Goal: Information Seeking & Learning: Learn about a topic

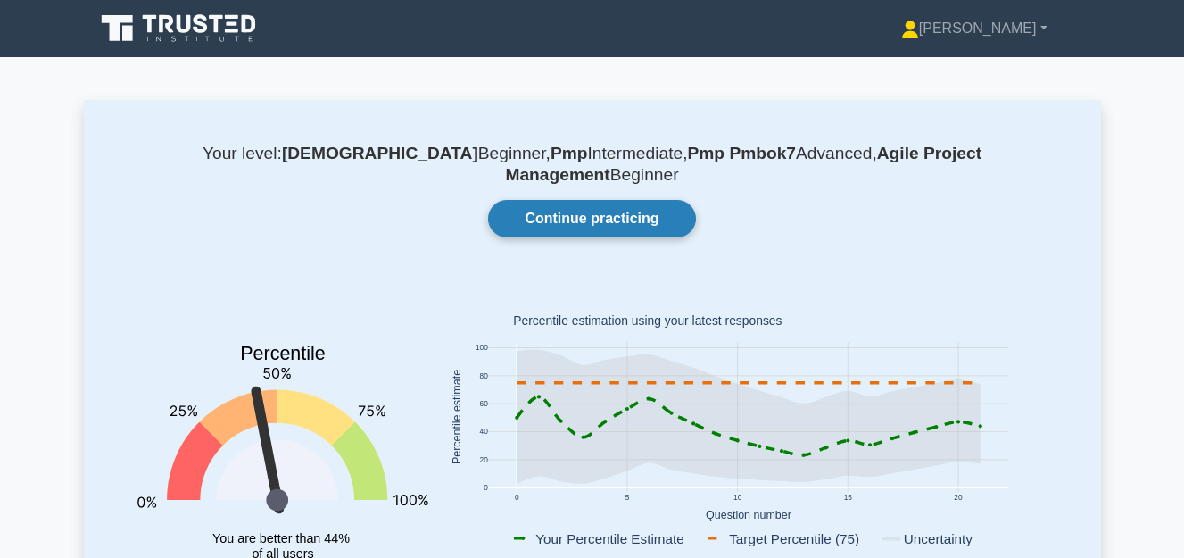
click at [618, 200] on link "Continue practicing" at bounding box center [591, 218] width 207 height 37
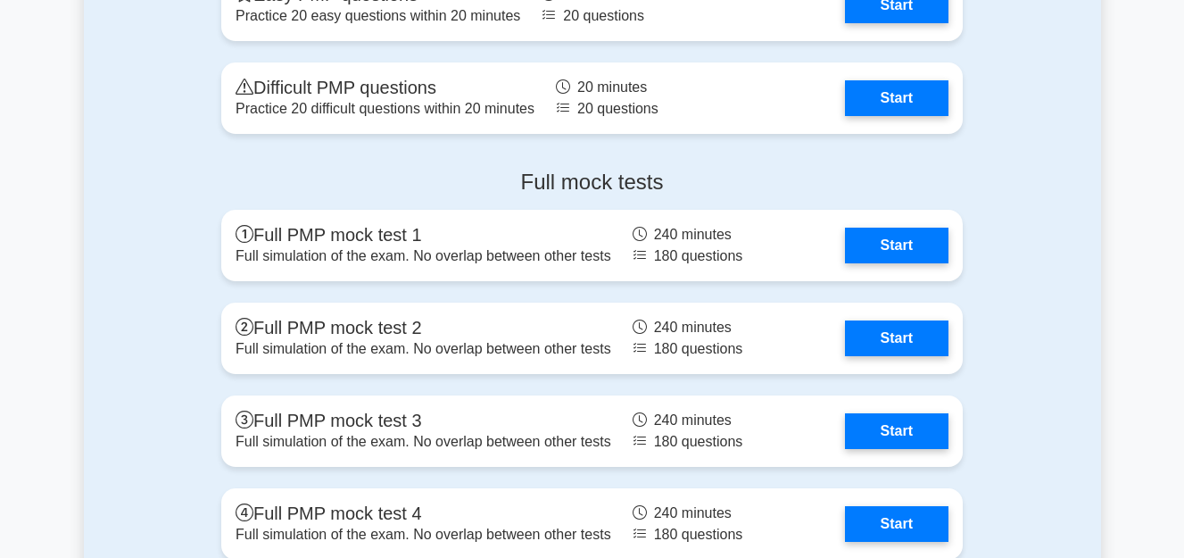
scroll to position [1428, 0]
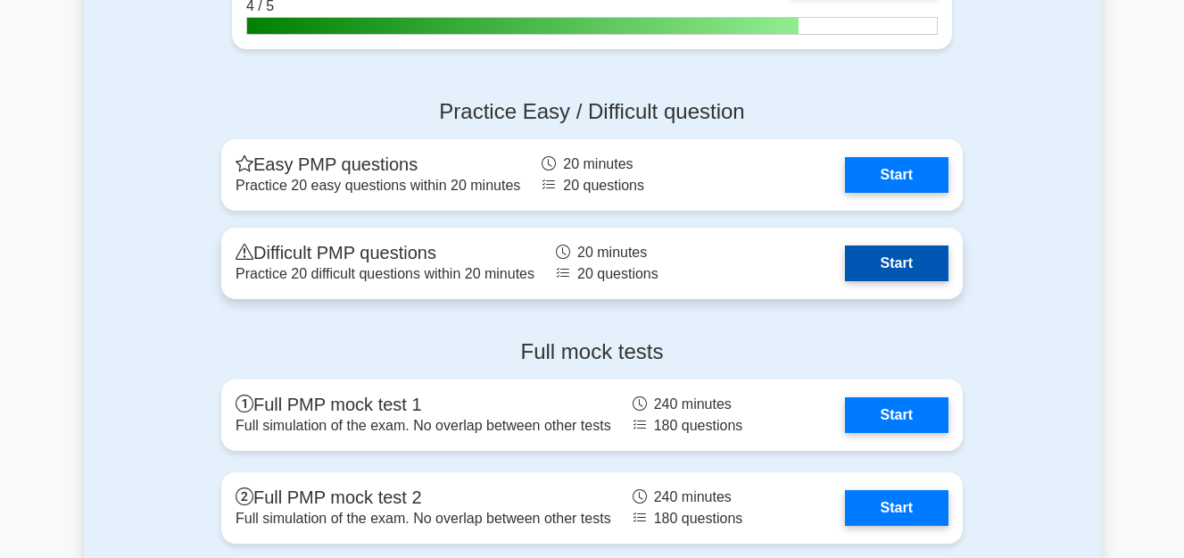
click at [871, 267] on link "Start" at bounding box center [897, 263] width 104 height 36
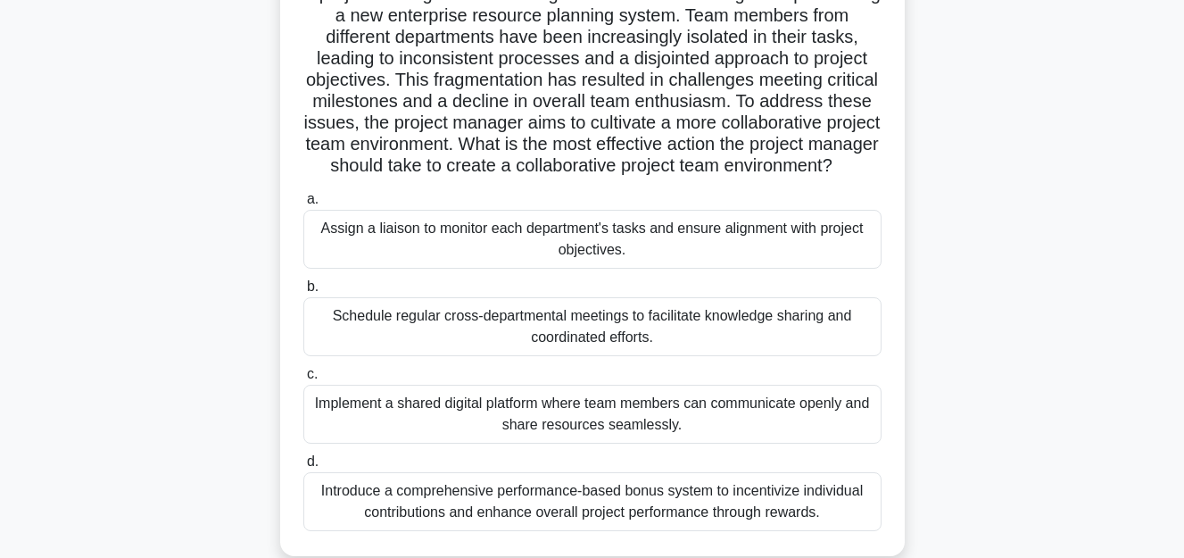
scroll to position [179, 0]
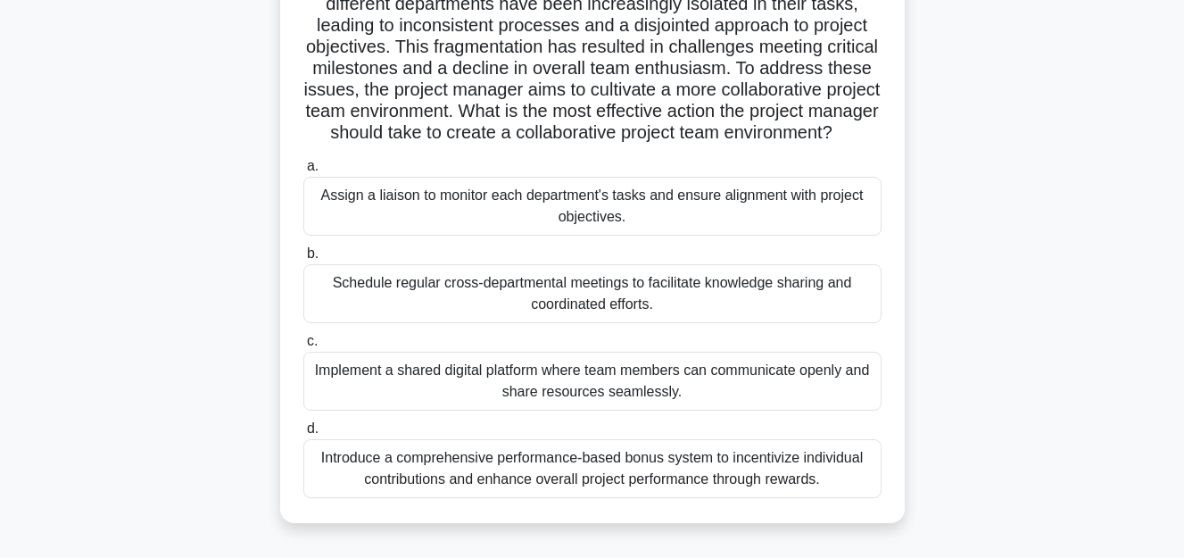
click at [529, 409] on div "Implement a shared digital platform where team members can communicate openly a…" at bounding box center [592, 381] width 578 height 59
click at [303, 347] on input "c. Implement a shared digital platform where team members can communicate openl…" at bounding box center [303, 342] width 0 height 12
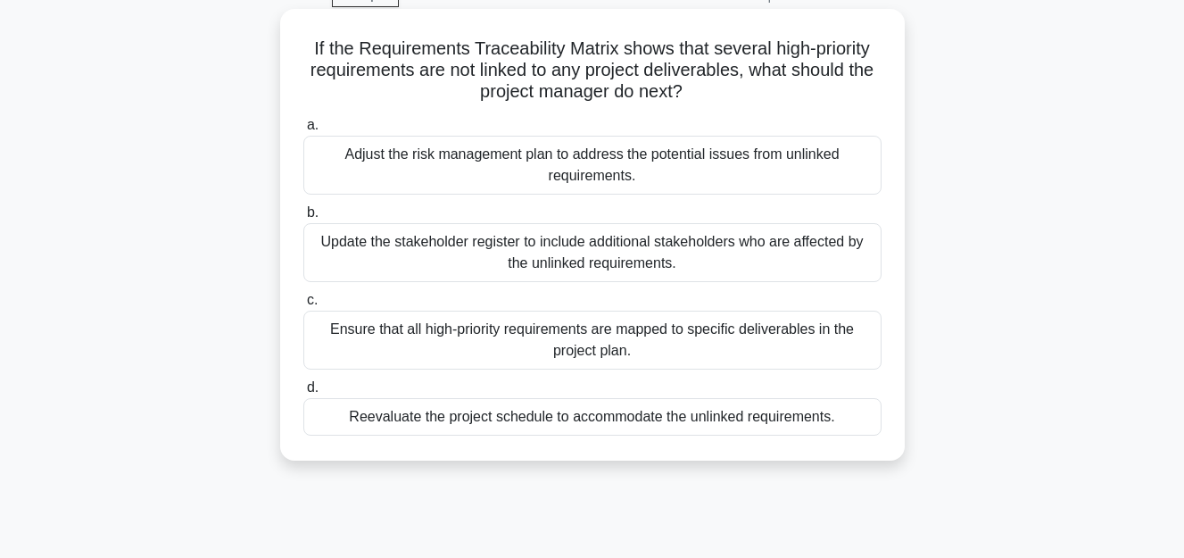
scroll to position [0, 0]
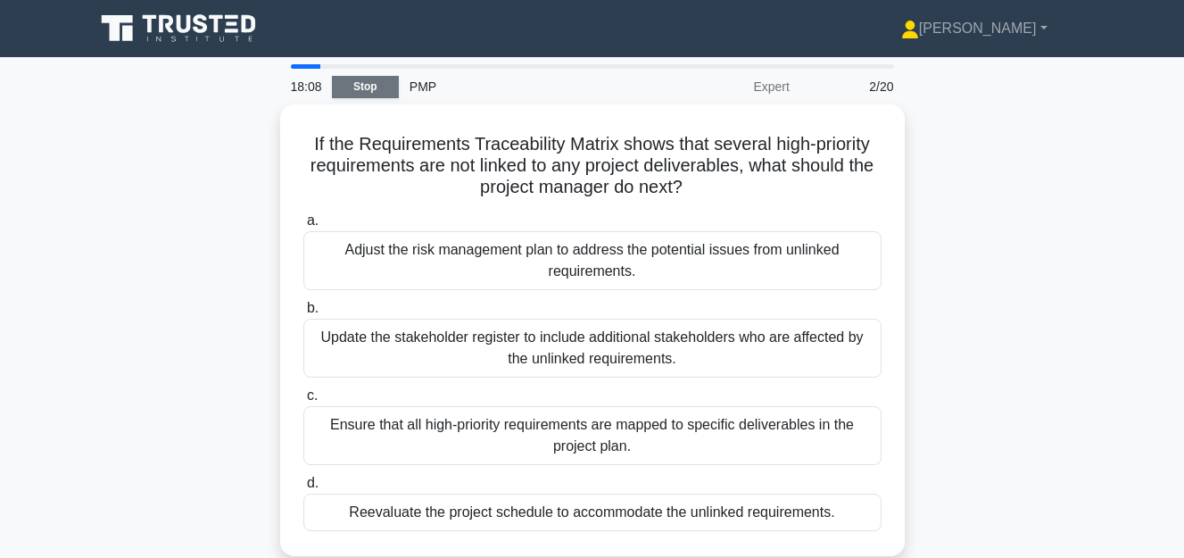
click at [370, 91] on link "Stop" at bounding box center [365, 87] width 67 height 22
